Goal: Transaction & Acquisition: Purchase product/service

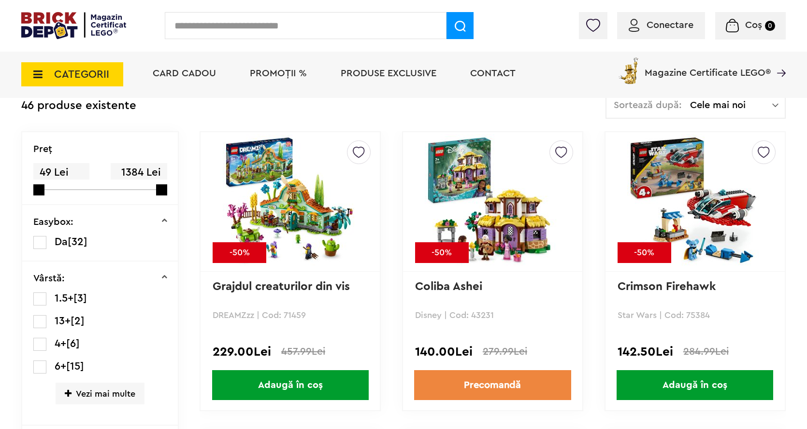
scroll to position [242, 0]
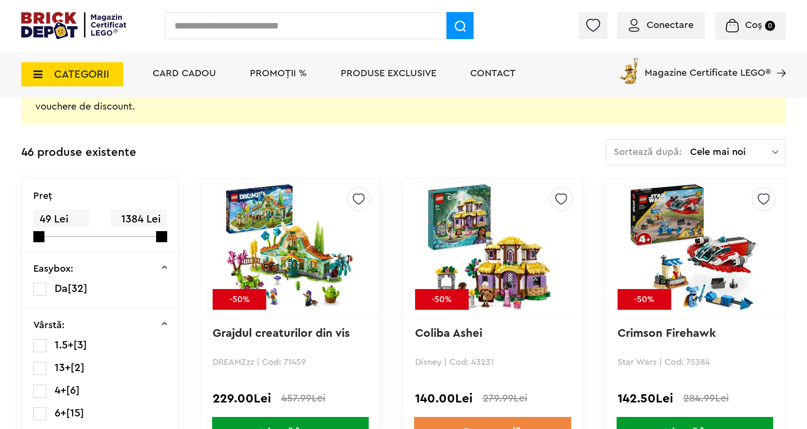
click at [779, 158] on div "Sortează după: Cele mai noi Cele mai noi Cele mai vechi Cele mai ieftine Cele m…" at bounding box center [695, 152] width 180 height 27
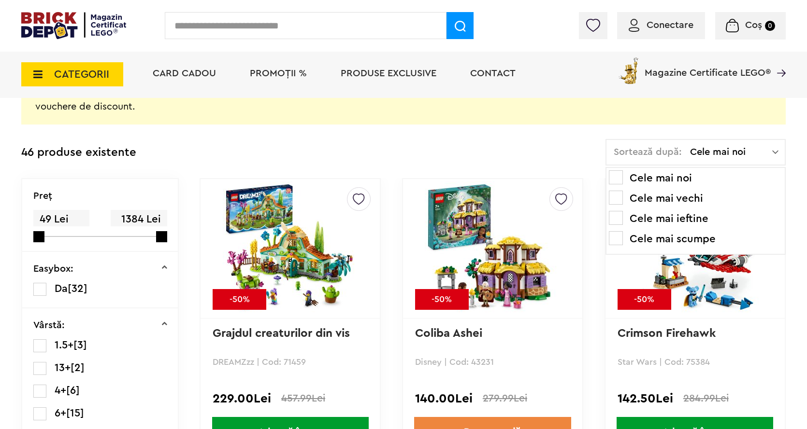
click at [615, 240] on span at bounding box center [616, 238] width 14 height 14
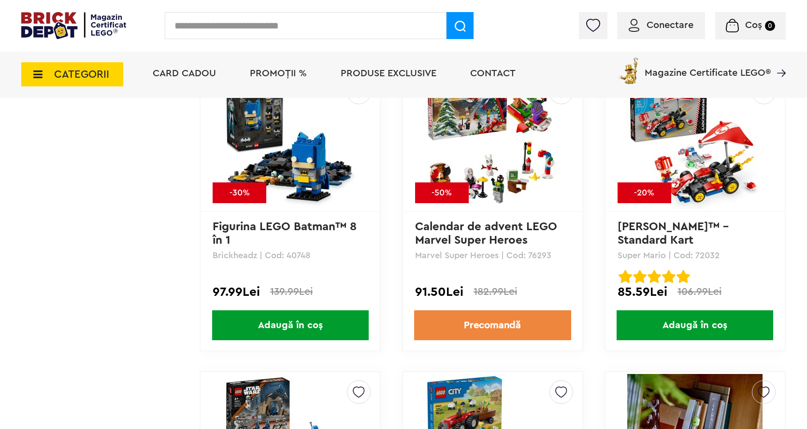
scroll to position [3623, 0]
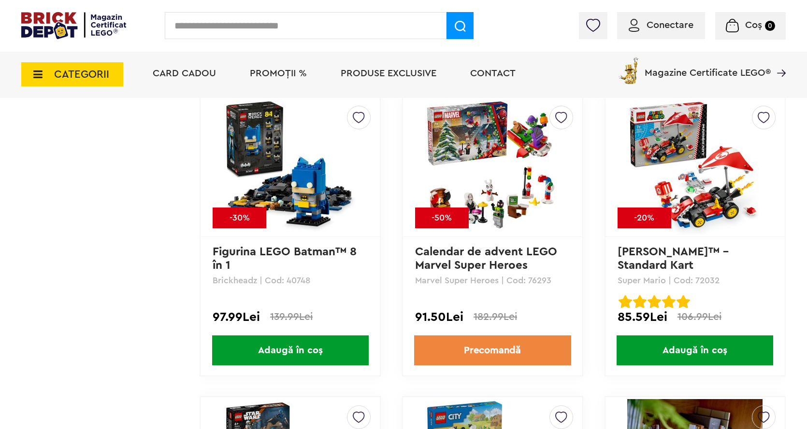
click at [298, 283] on p "Brickheadz | Cod: 40748" at bounding box center [290, 280] width 155 height 9
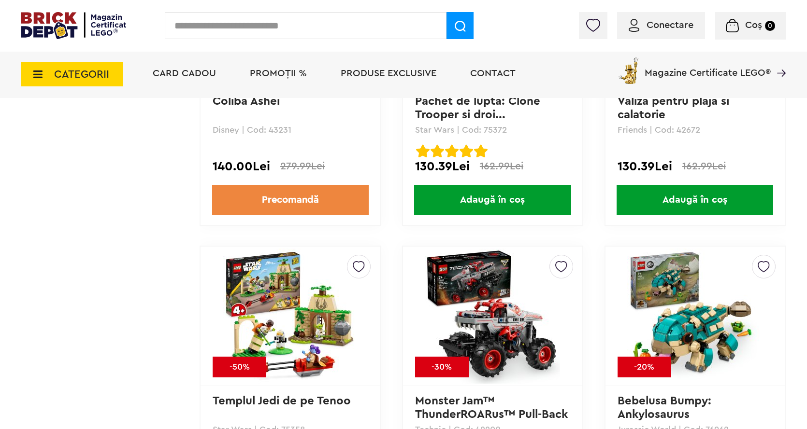
scroll to position [3092, 0]
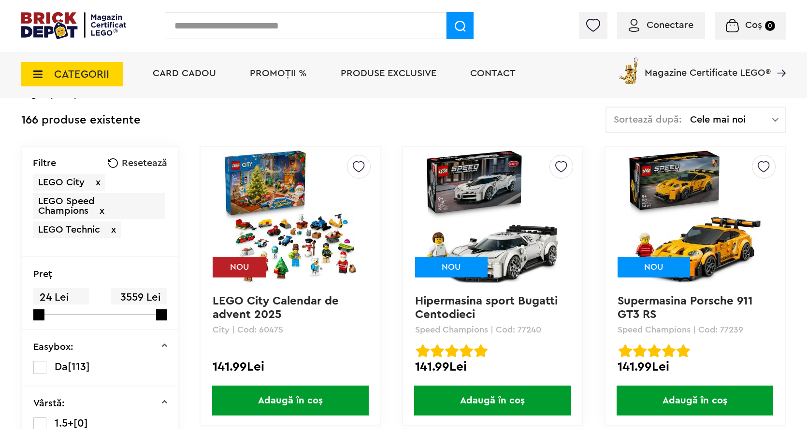
scroll to position [48, 0]
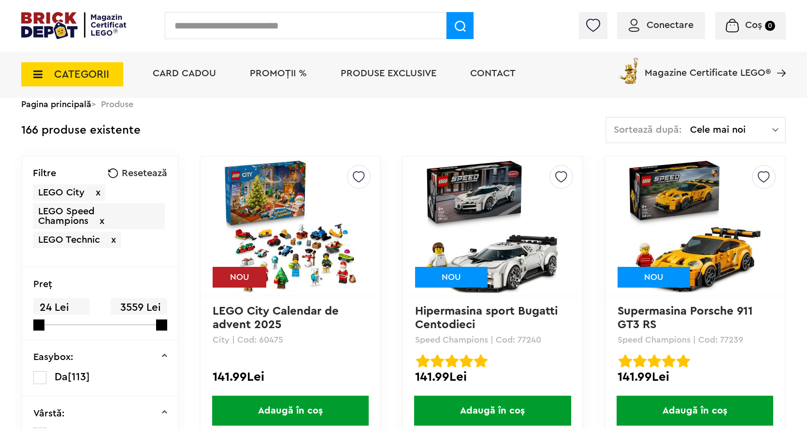
click at [712, 264] on img at bounding box center [694, 226] width 135 height 135
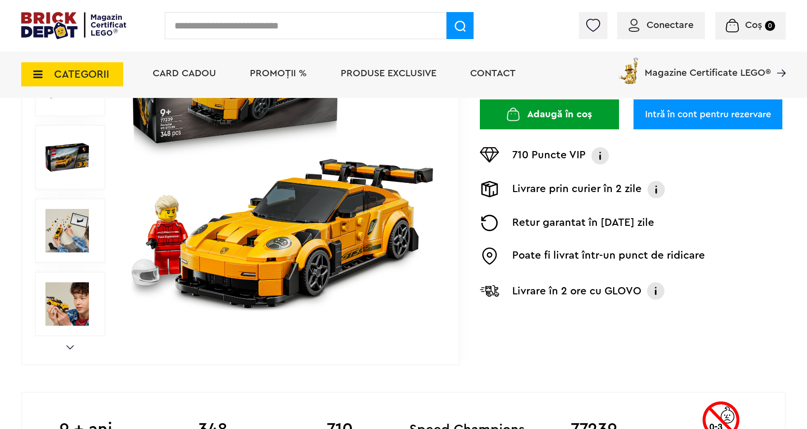
scroll to position [242, 0]
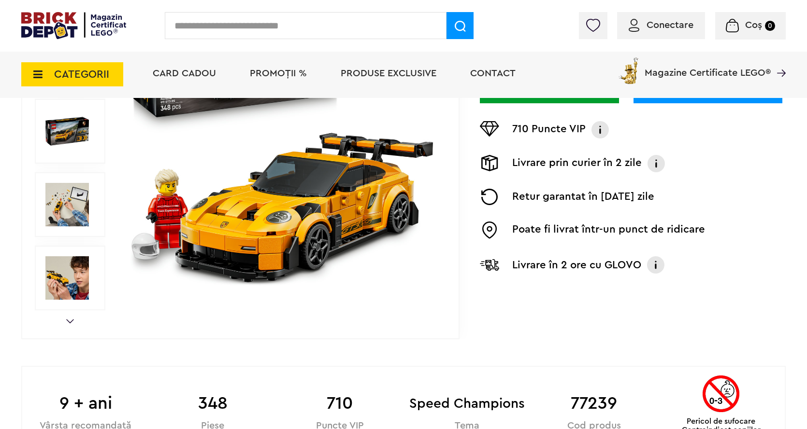
click at [222, 223] on img at bounding box center [282, 131] width 311 height 311
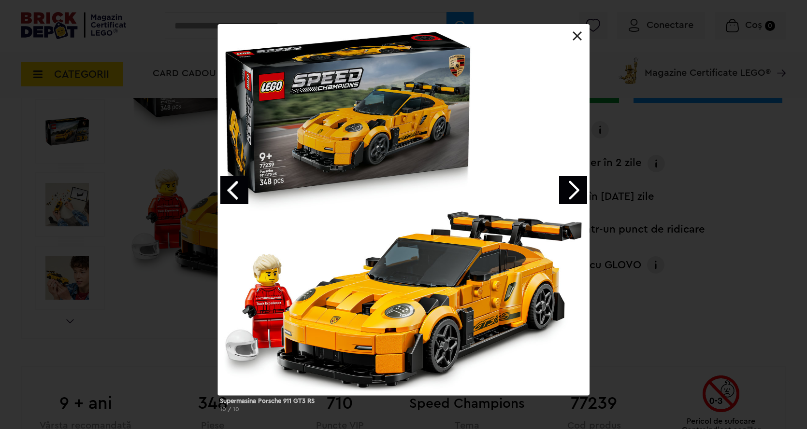
click at [571, 191] on link "Next image" at bounding box center [573, 190] width 28 height 28
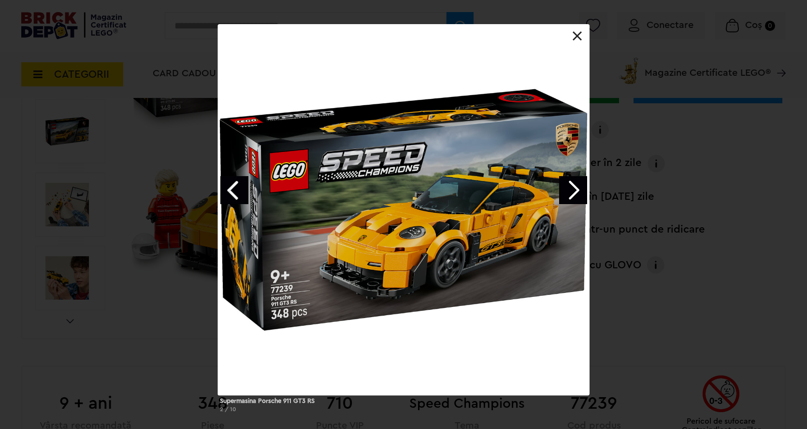
drag, startPoint x: 574, startPoint y: 34, endPoint x: 518, endPoint y: 67, distance: 65.0
click at [574, 34] on link at bounding box center [577, 36] width 10 height 10
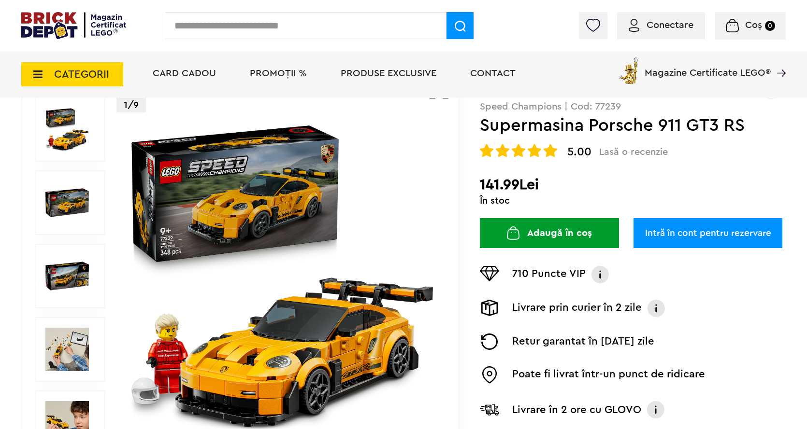
scroll to position [145, 0]
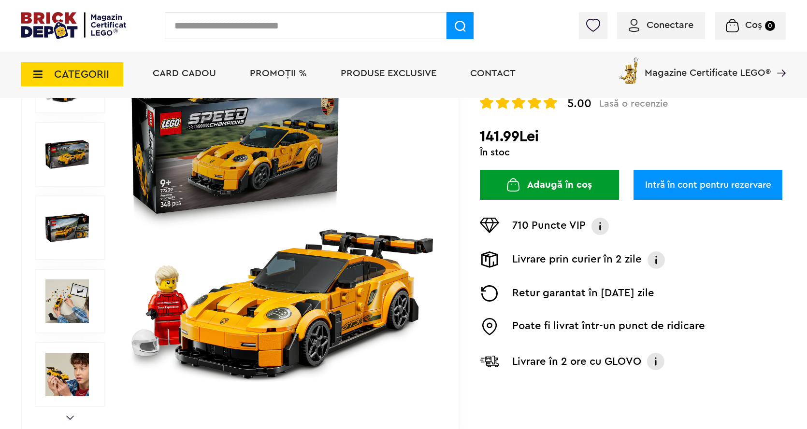
click at [558, 192] on button "Adaugă în coș" at bounding box center [549, 185] width 139 height 30
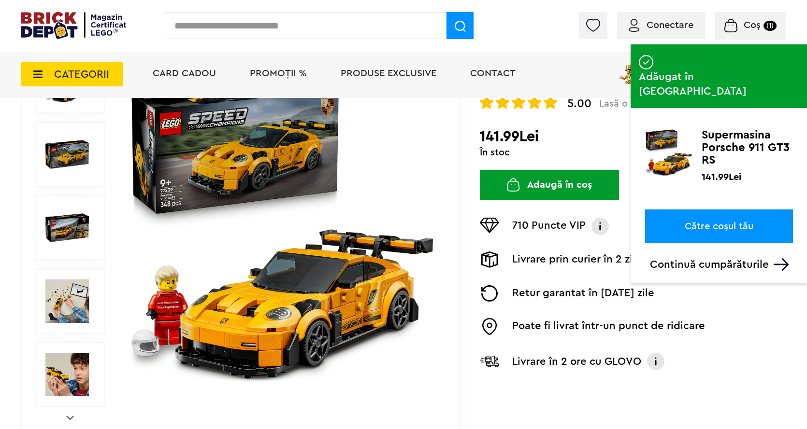
click at [699, 210] on link "Către coșul tău" at bounding box center [719, 227] width 148 height 34
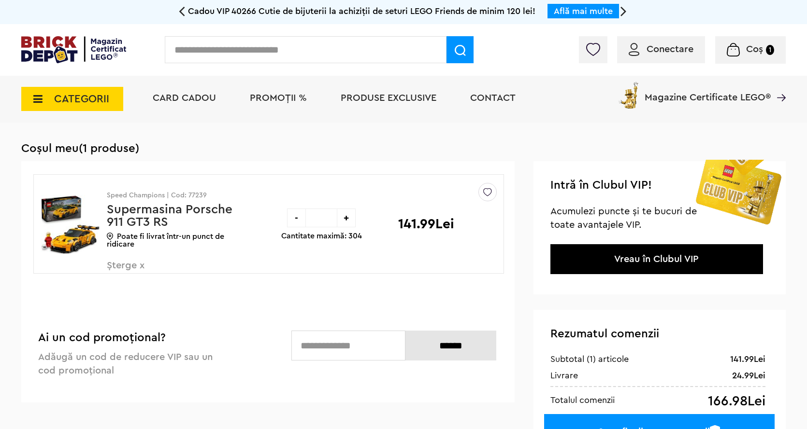
click at [345, 219] on div "+" at bounding box center [346, 218] width 19 height 19
type input "*"
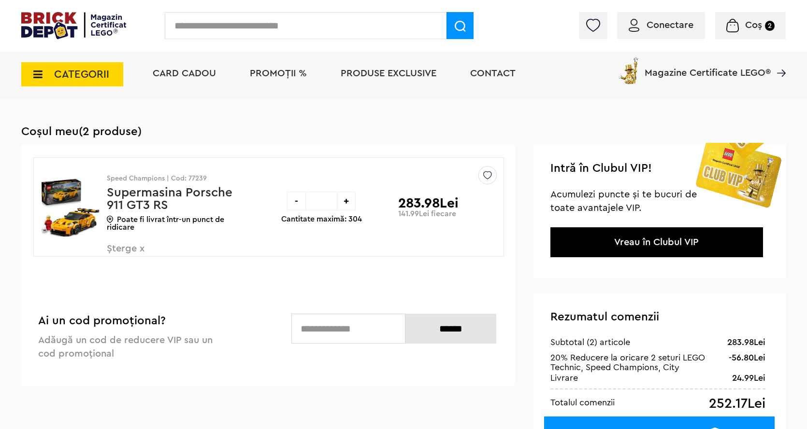
scroll to position [48, 0]
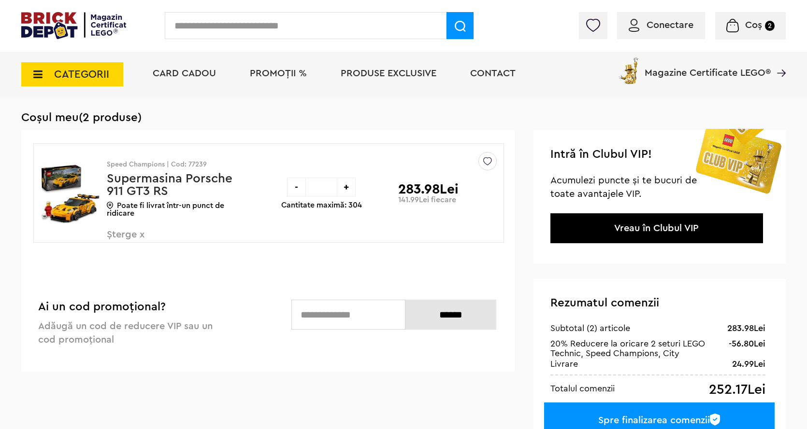
click at [345, 187] on div "+" at bounding box center [346, 187] width 19 height 19
type input "*"
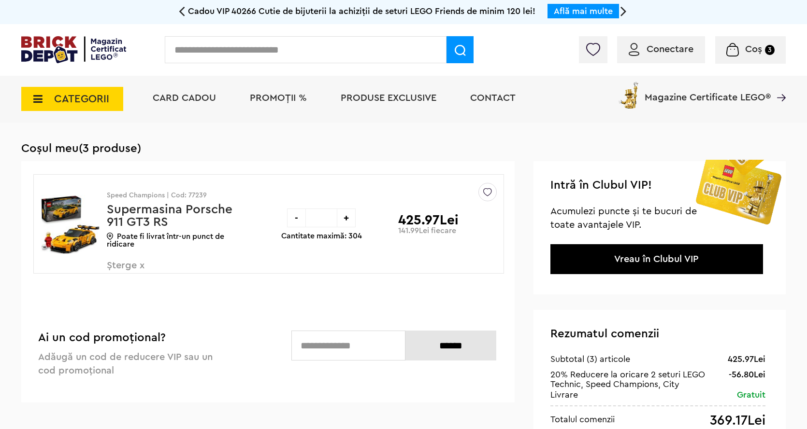
click at [345, 219] on div "+" at bounding box center [346, 218] width 19 height 19
type input "*"
click at [345, 219] on div "+" at bounding box center [346, 218] width 19 height 19
type input "*"
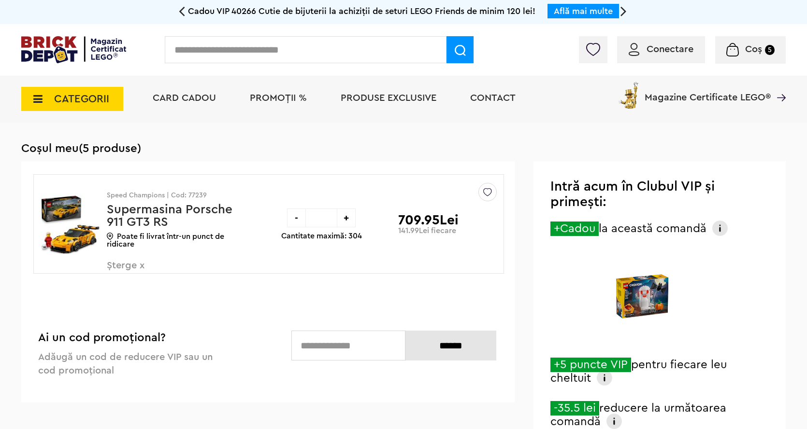
click at [345, 221] on div "+" at bounding box center [346, 218] width 19 height 19
type input "*"
click at [296, 219] on div "-" at bounding box center [296, 218] width 19 height 19
click at [296, 220] on div "-" at bounding box center [296, 218] width 19 height 19
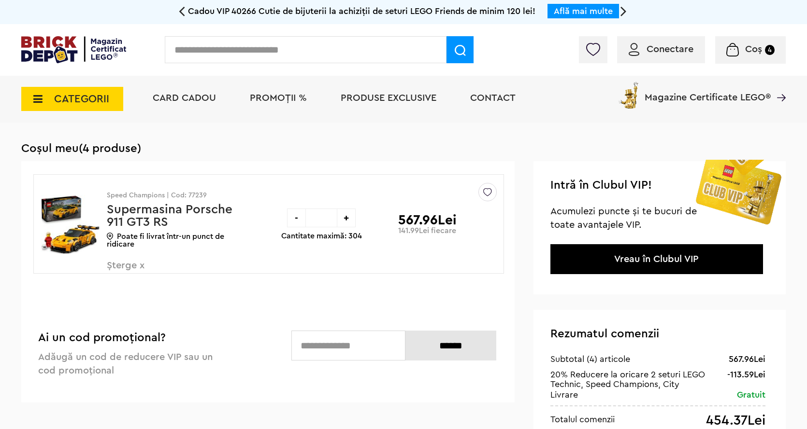
click at [130, 267] on span "Șterge x" at bounding box center [164, 271] width 114 height 21
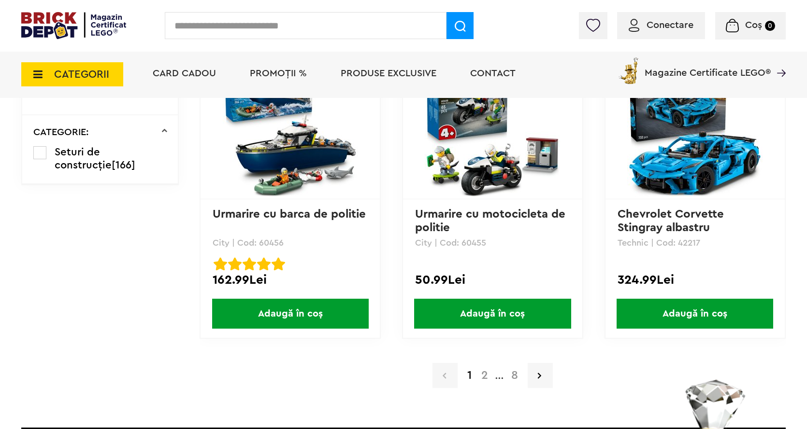
scroll to position [2126, 0]
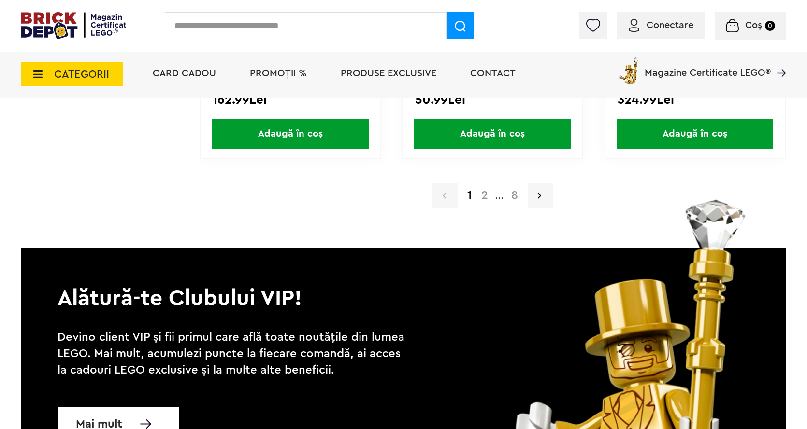
click at [485, 199] on a=LEGO%20Technic&lego=1&order=1&page=2"] "2" at bounding box center [484, 196] width 16 height 12
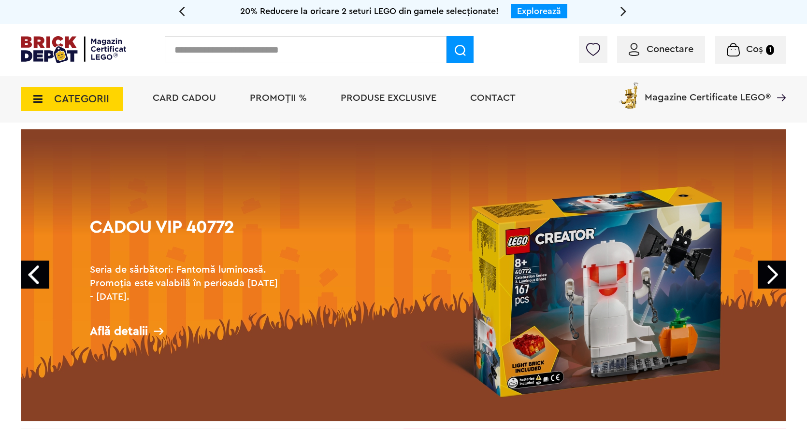
click at [744, 57] on div "Coș 1 Coș SUV Ford Bronco 324.99Lei Suma totală 324.99Lei Către comandă" at bounding box center [750, 50] width 71 height 28
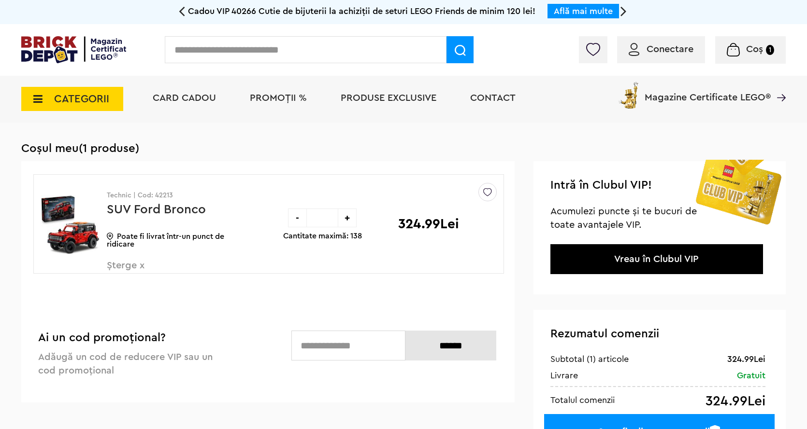
click at [345, 219] on div "+" at bounding box center [347, 218] width 19 height 19
type input "*"
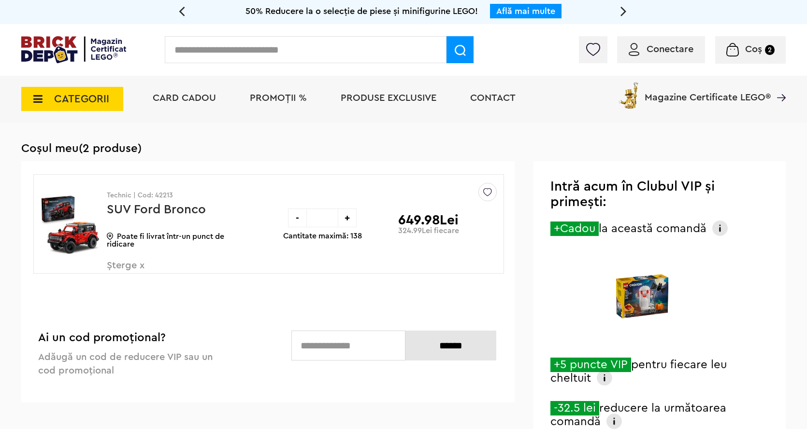
click at [333, 144] on h1 "Coșul meu (2 produse)" at bounding box center [403, 149] width 764 height 14
click at [238, 57] on input "text" at bounding box center [306, 49] width 282 height 27
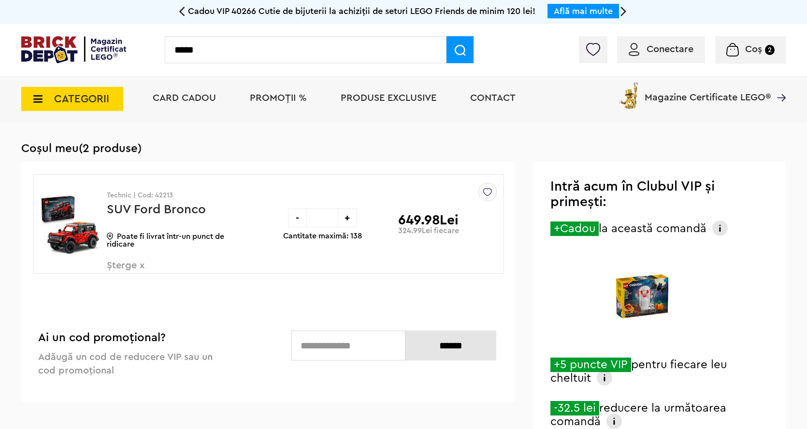
type input "*****"
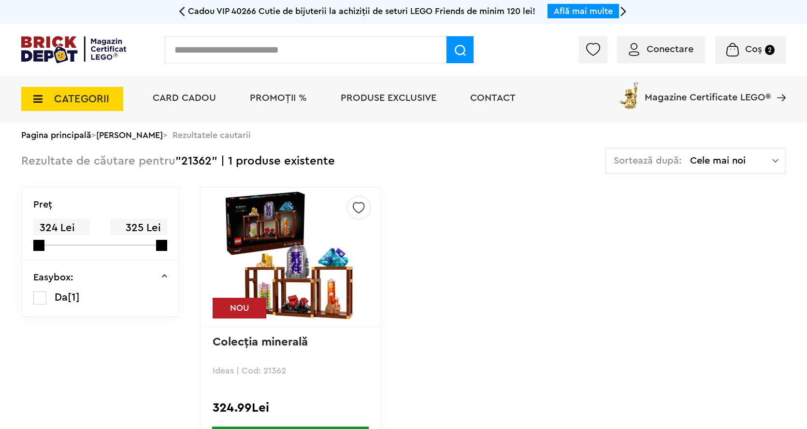
click at [93, 100] on span "CATEGORII" at bounding box center [81, 99] width 55 height 11
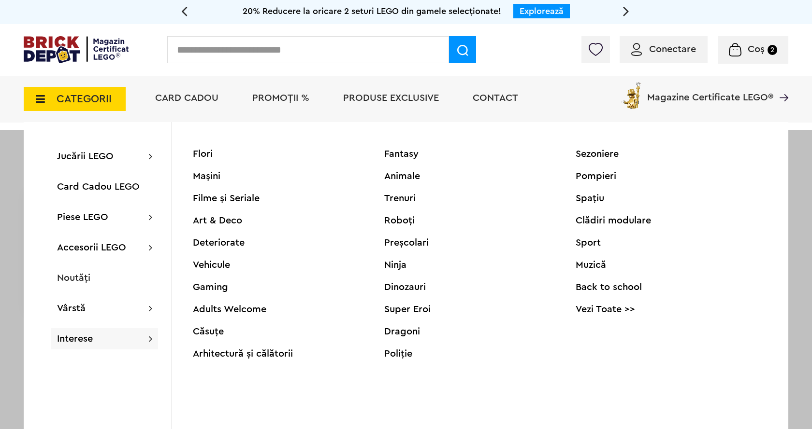
click at [228, 243] on div "Deteriorate" at bounding box center [288, 243] width 191 height 10
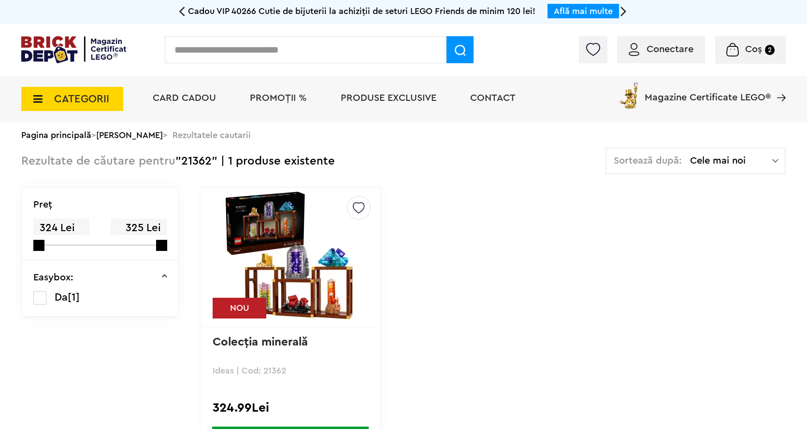
click at [281, 241] on img at bounding box center [290, 257] width 135 height 135
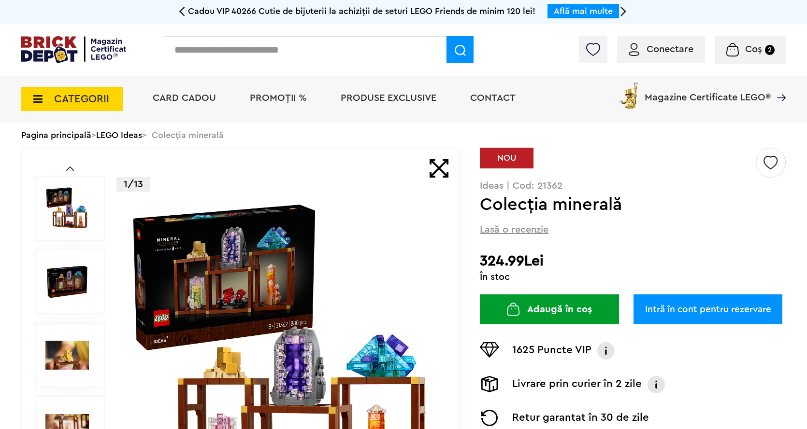
click at [572, 313] on button "Adaugă în coș" at bounding box center [549, 310] width 139 height 30
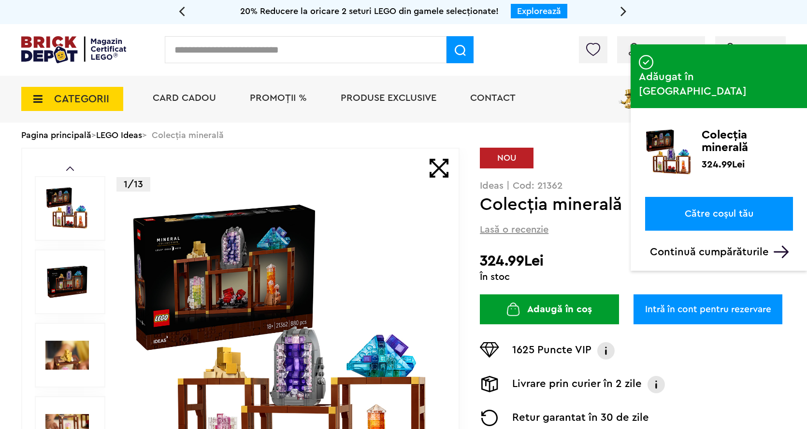
click at [728, 197] on link "Către coșul tău" at bounding box center [719, 214] width 148 height 34
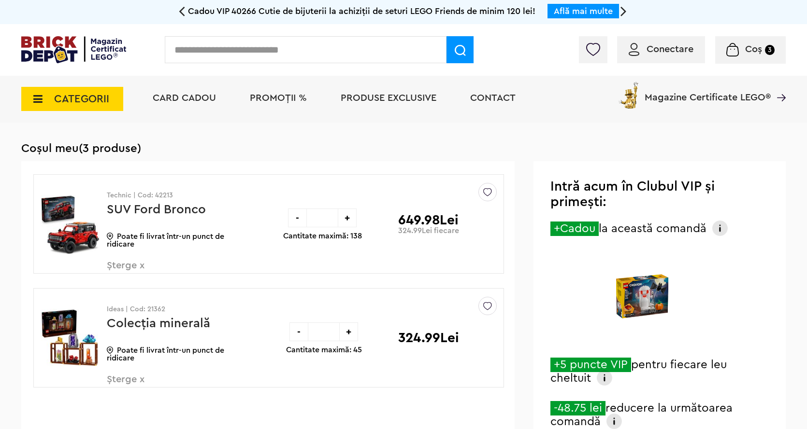
click at [120, 268] on span "Șterge x" at bounding box center [164, 271] width 114 height 21
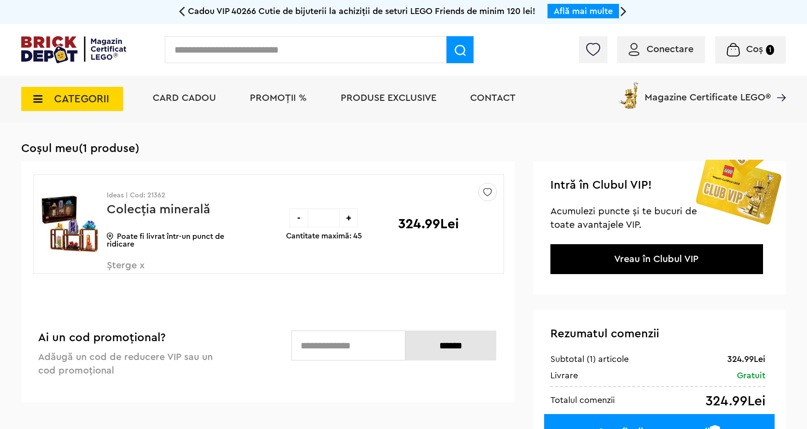
drag, startPoint x: 126, startPoint y: 268, endPoint x: 180, endPoint y: 266, distance: 54.1
click at [126, 267] on span "Șterge x" at bounding box center [164, 271] width 114 height 21
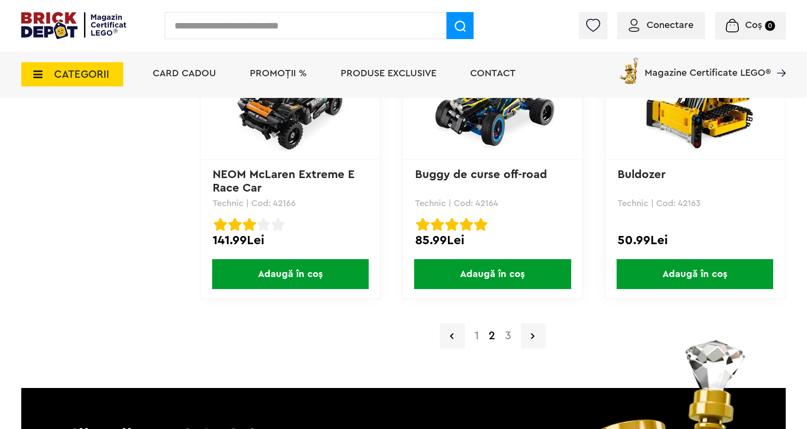
scroll to position [2077, 0]
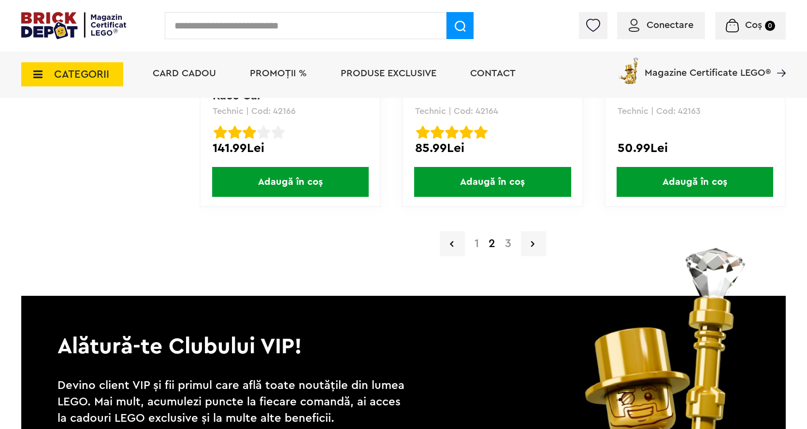
click at [509, 245] on a=LEGO%20Technic&lego=1&order=1&page=3"] "3" at bounding box center [508, 244] width 16 height 12
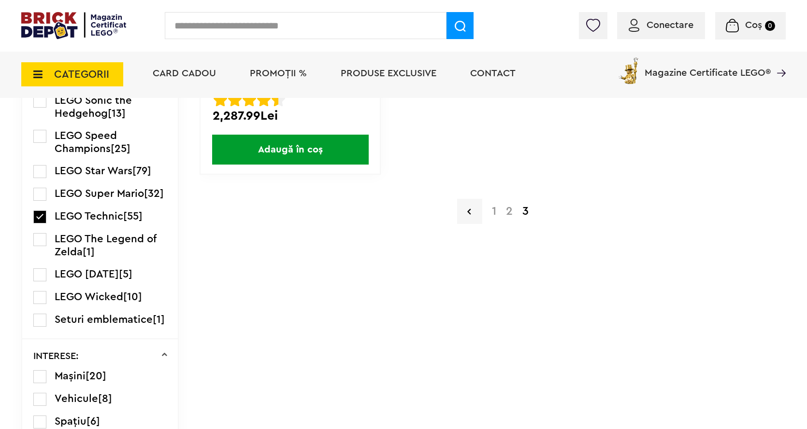
scroll to position [1594, 0]
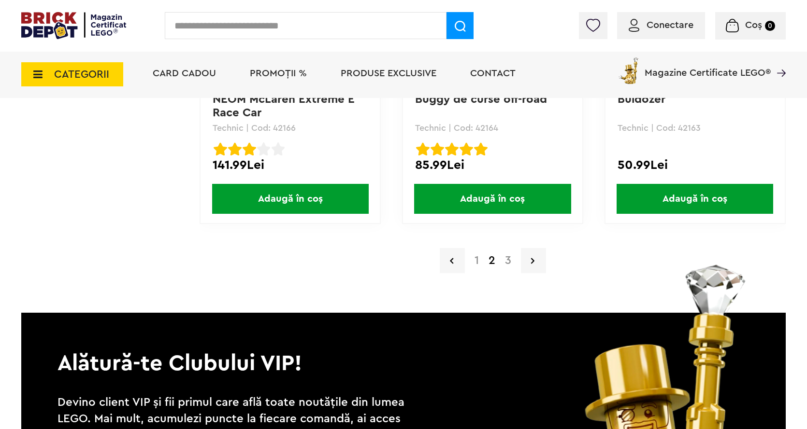
scroll to position [2077, 0]
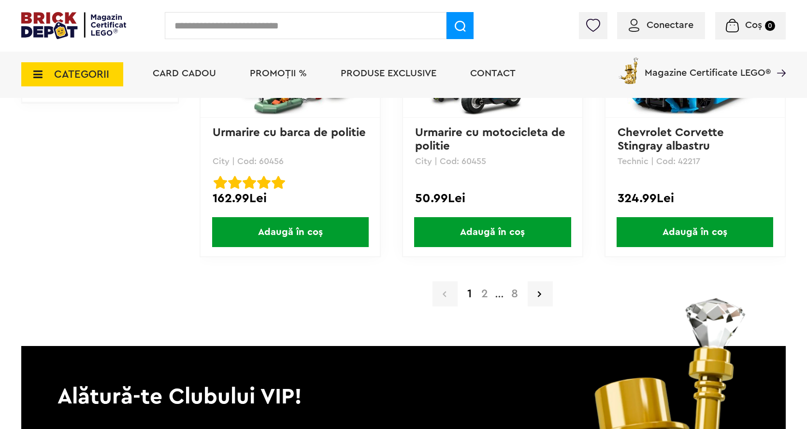
scroll to position [2174, 0]
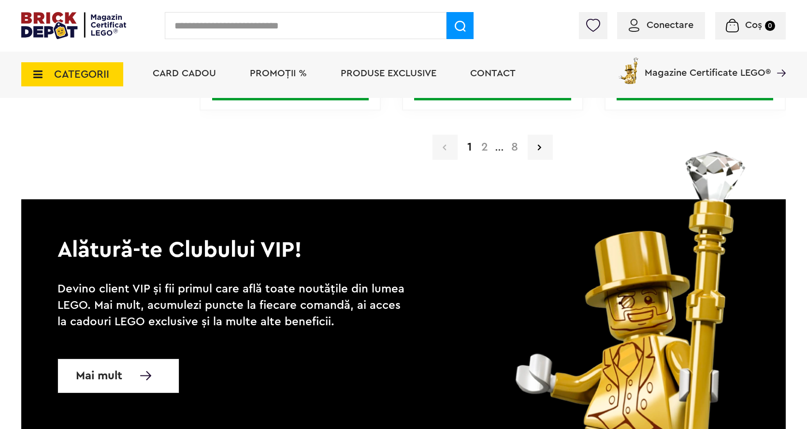
click at [484, 149] on a=LEGO%20Technic&lego=1&order=1&page=2"] "2" at bounding box center [484, 148] width 16 height 12
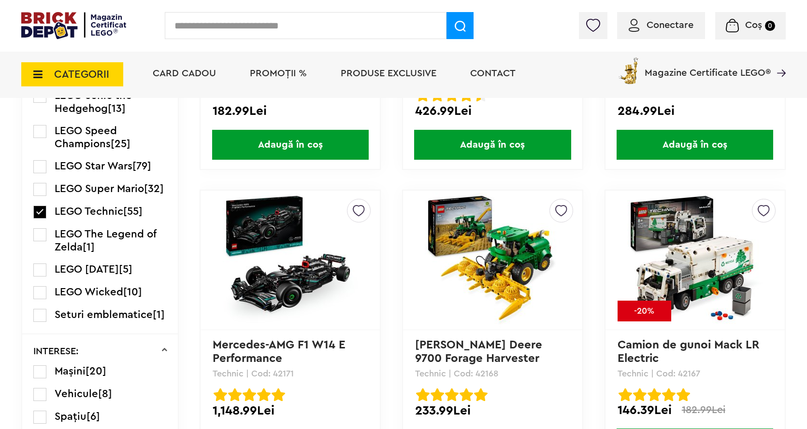
scroll to position [1498, 0]
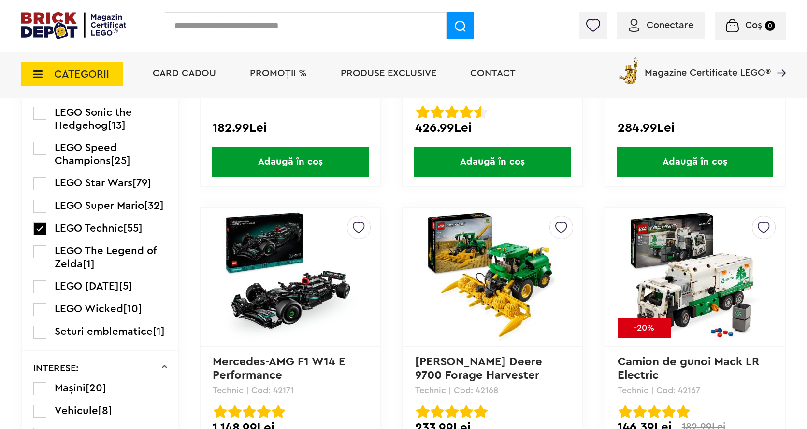
click at [40, 147] on label at bounding box center [39, 148] width 13 height 13
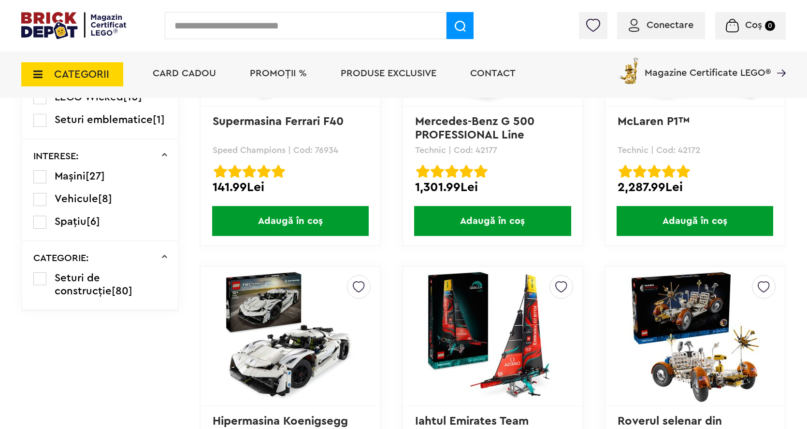
scroll to position [1932, 0]
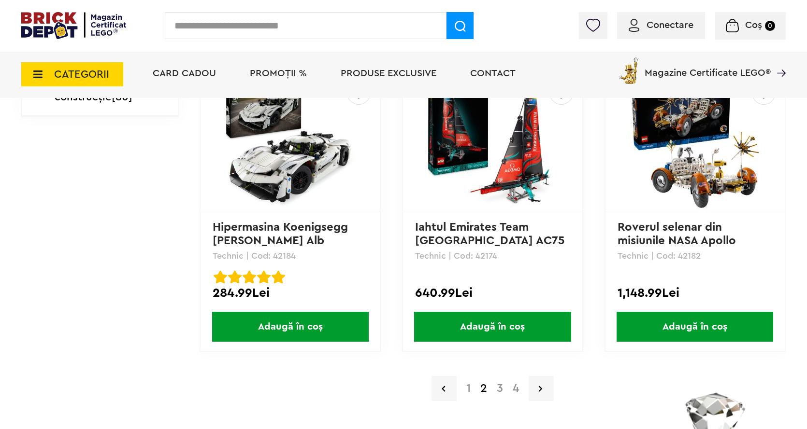
click at [52, 25] on img at bounding box center [73, 25] width 105 height 27
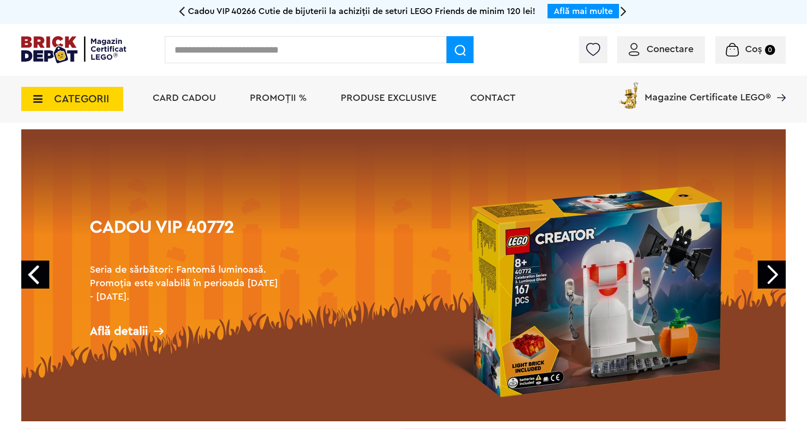
click at [277, 98] on span "PROMOȚII %" at bounding box center [278, 98] width 57 height 10
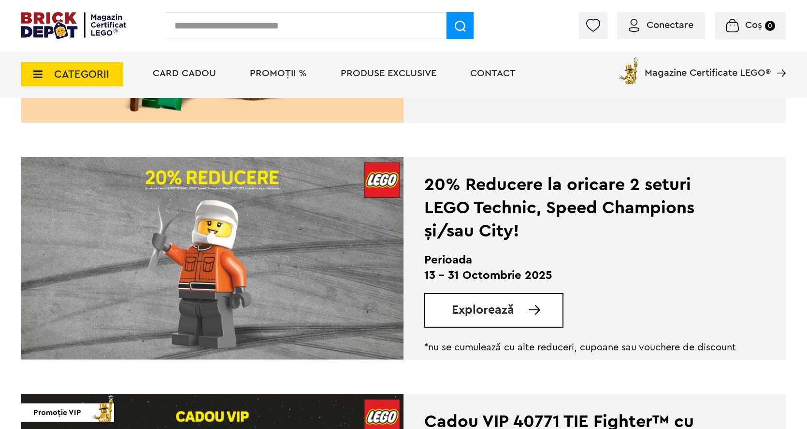
scroll to position [435, 0]
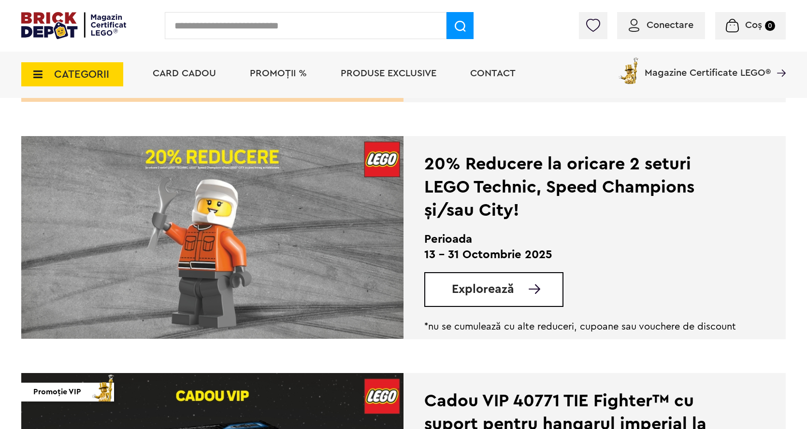
click at [501, 289] on span "Explorează" at bounding box center [483, 290] width 62 height 12
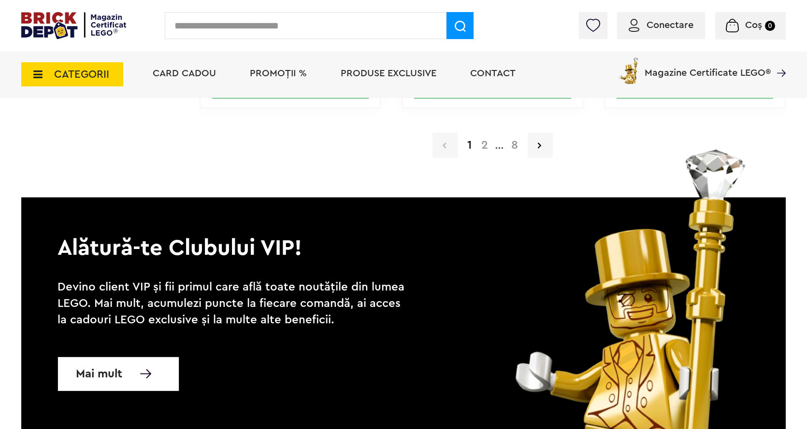
scroll to position [2091, 0]
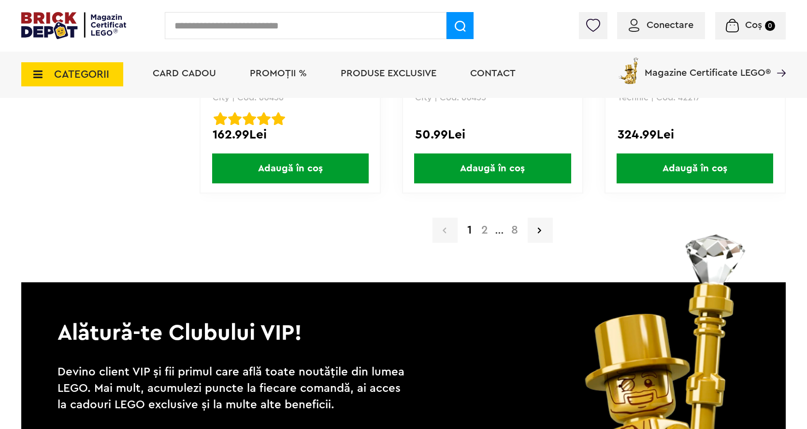
click at [485, 231] on a=LEGO%20Technic&lego=1&order=1&page=2"] "2" at bounding box center [484, 231] width 16 height 12
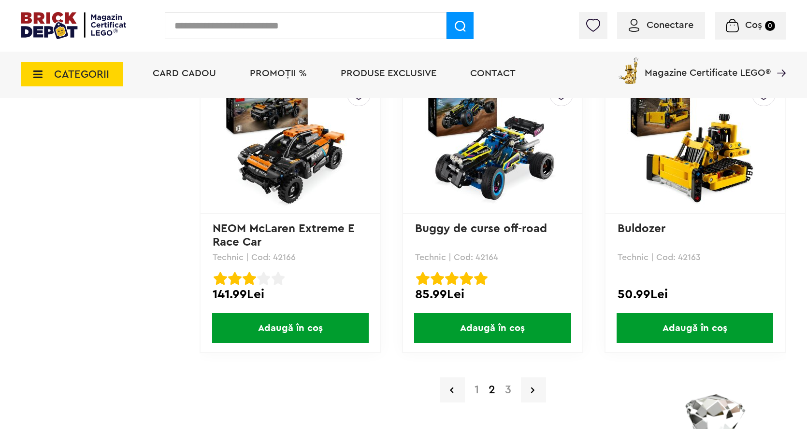
scroll to position [2077, 0]
